Goal: Find specific page/section: Find specific page/section

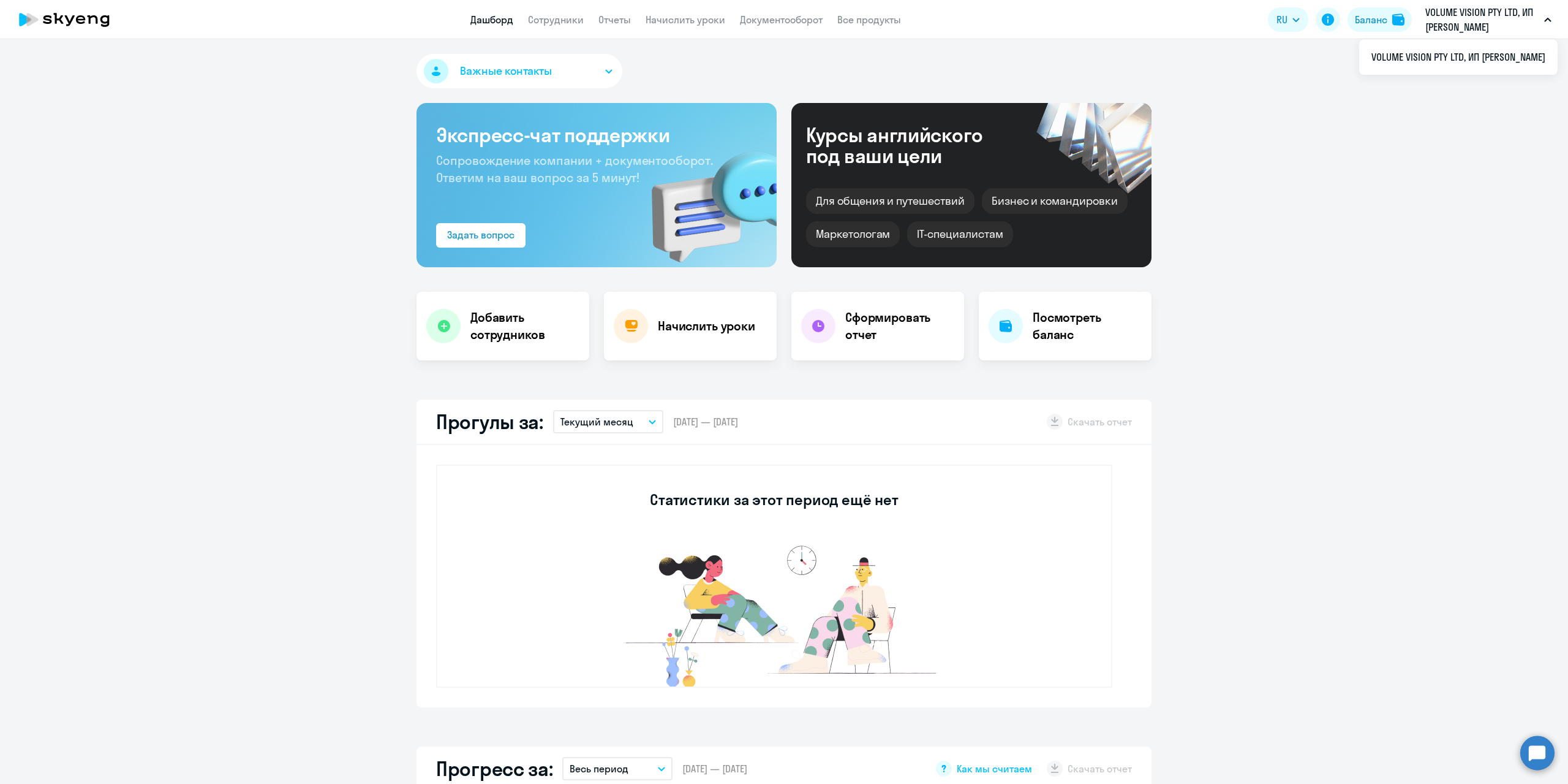
select select "30"
click at [764, 20] on link "Документооборот" at bounding box center [781, 20] width 83 height 12
